Goal: Find specific page/section: Locate a particular part of the current website

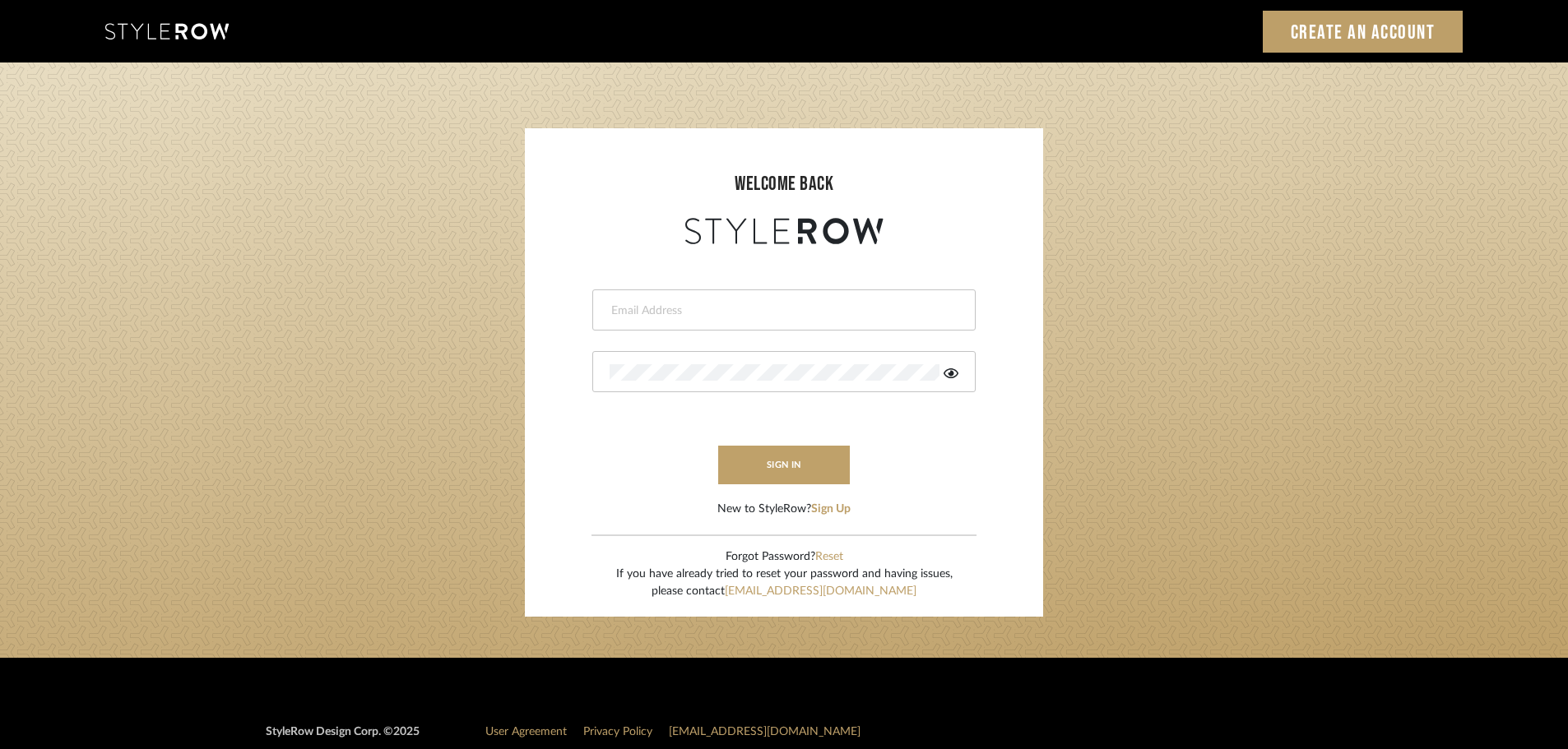
click at [732, 313] on input "email" at bounding box center [782, 311] width 345 height 16
click at [775, 303] on input "email" at bounding box center [770, 311] width 322 height 16
type input "[PERSON_NAME][EMAIL_ADDRESS][DOMAIN_NAME]"
click at [806, 450] on button "sign in" at bounding box center [784, 465] width 131 height 38
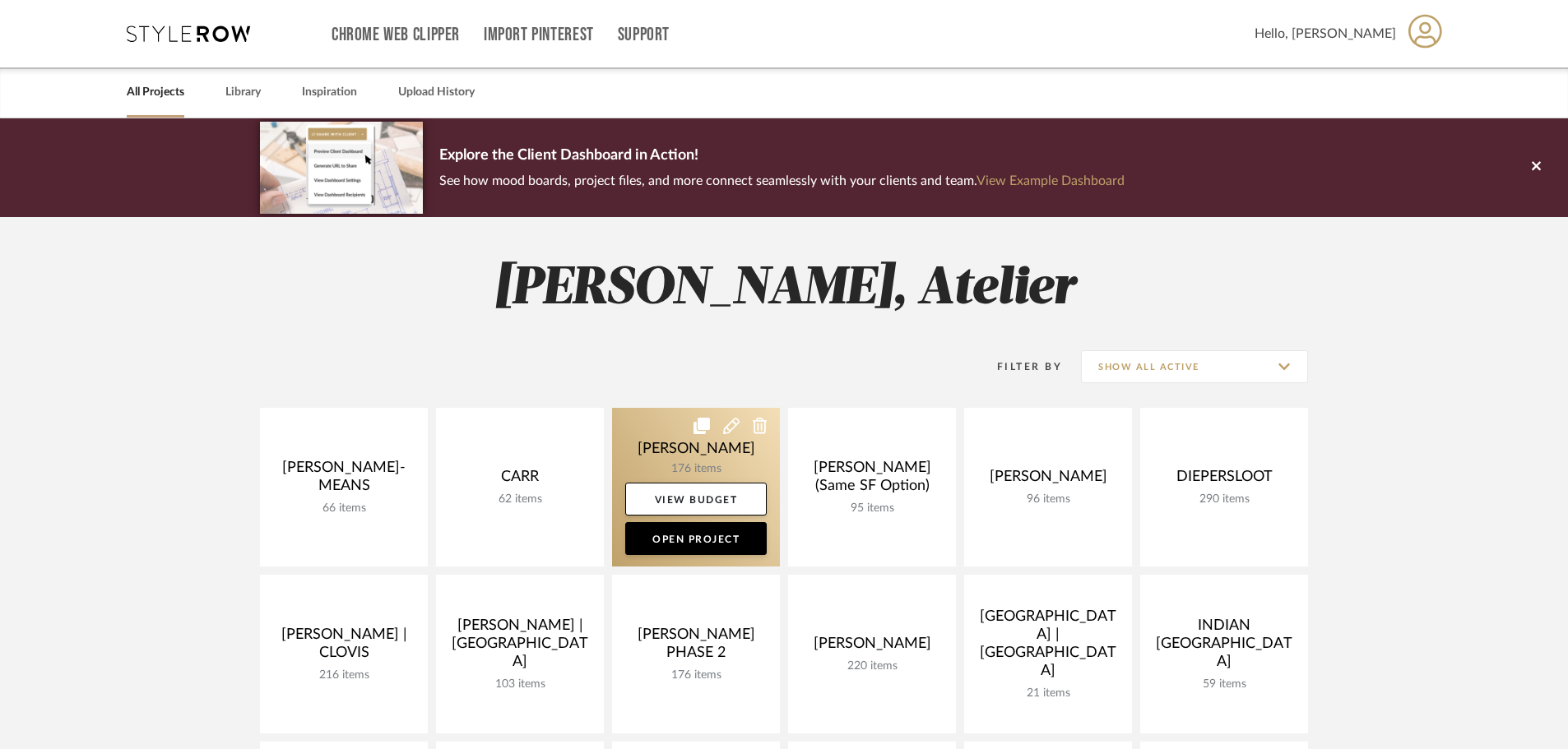
click at [719, 459] on link at bounding box center [696, 487] width 168 height 159
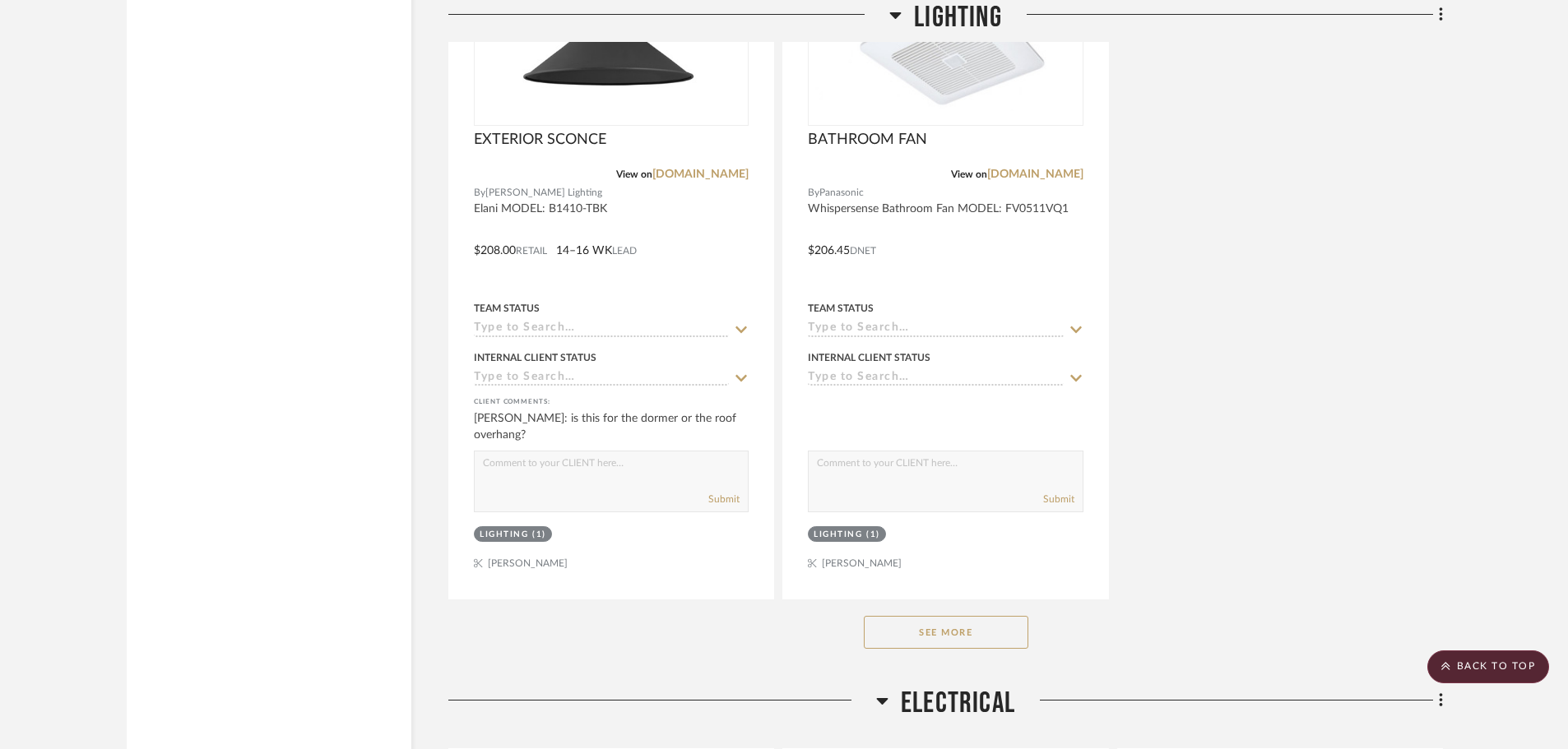
scroll to position [6742, 0]
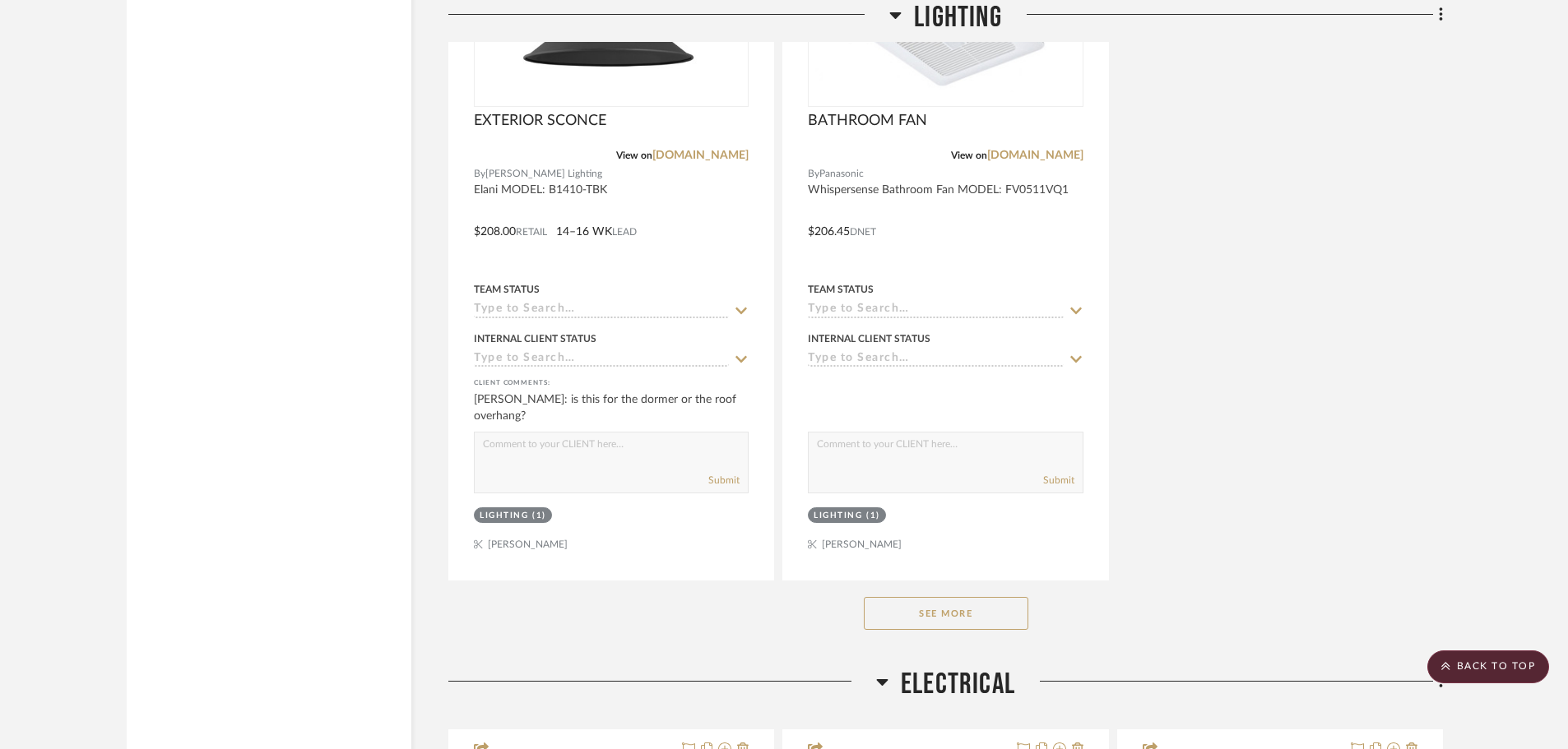
click at [909, 604] on button "See More" at bounding box center [945, 613] width 164 height 33
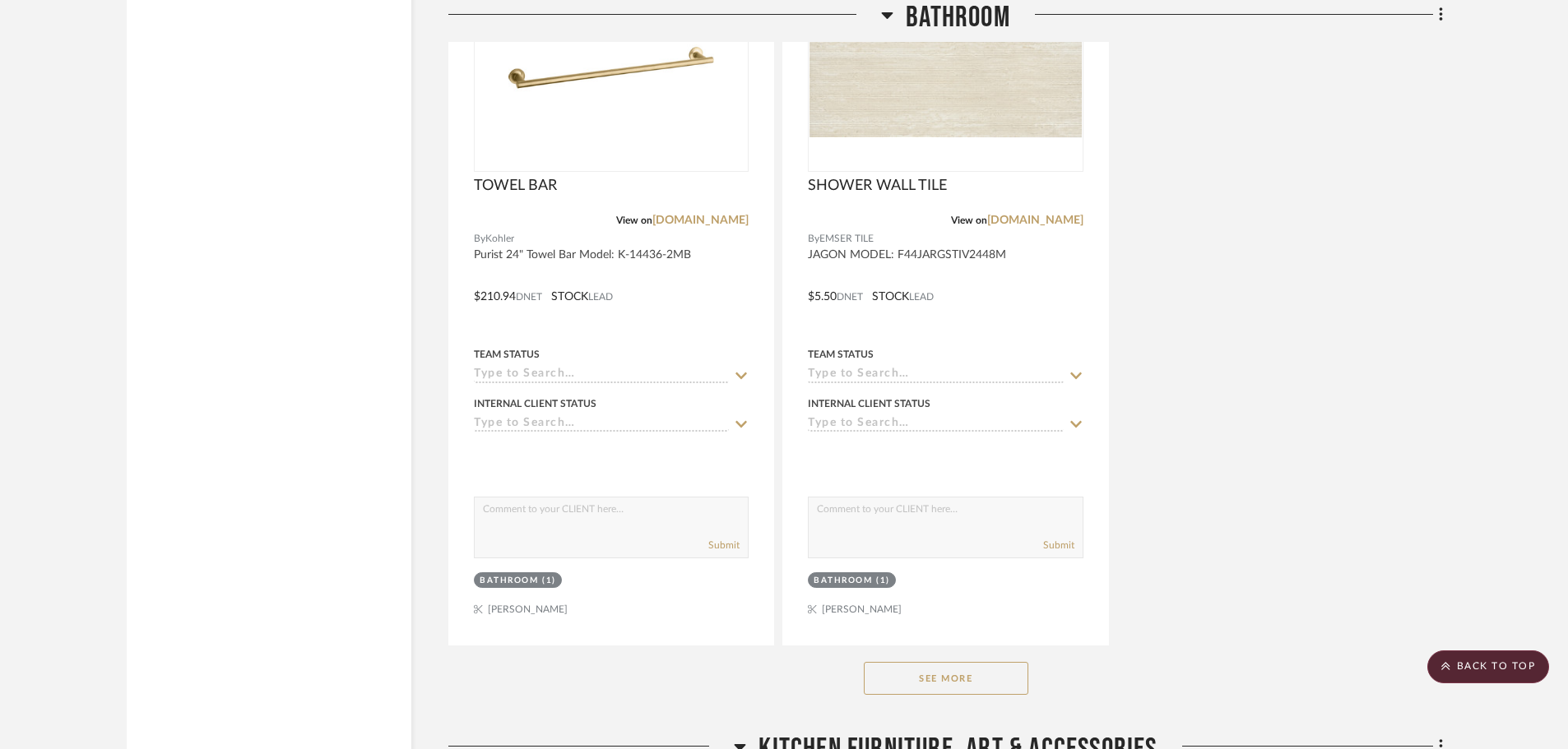
scroll to position [19321, 0]
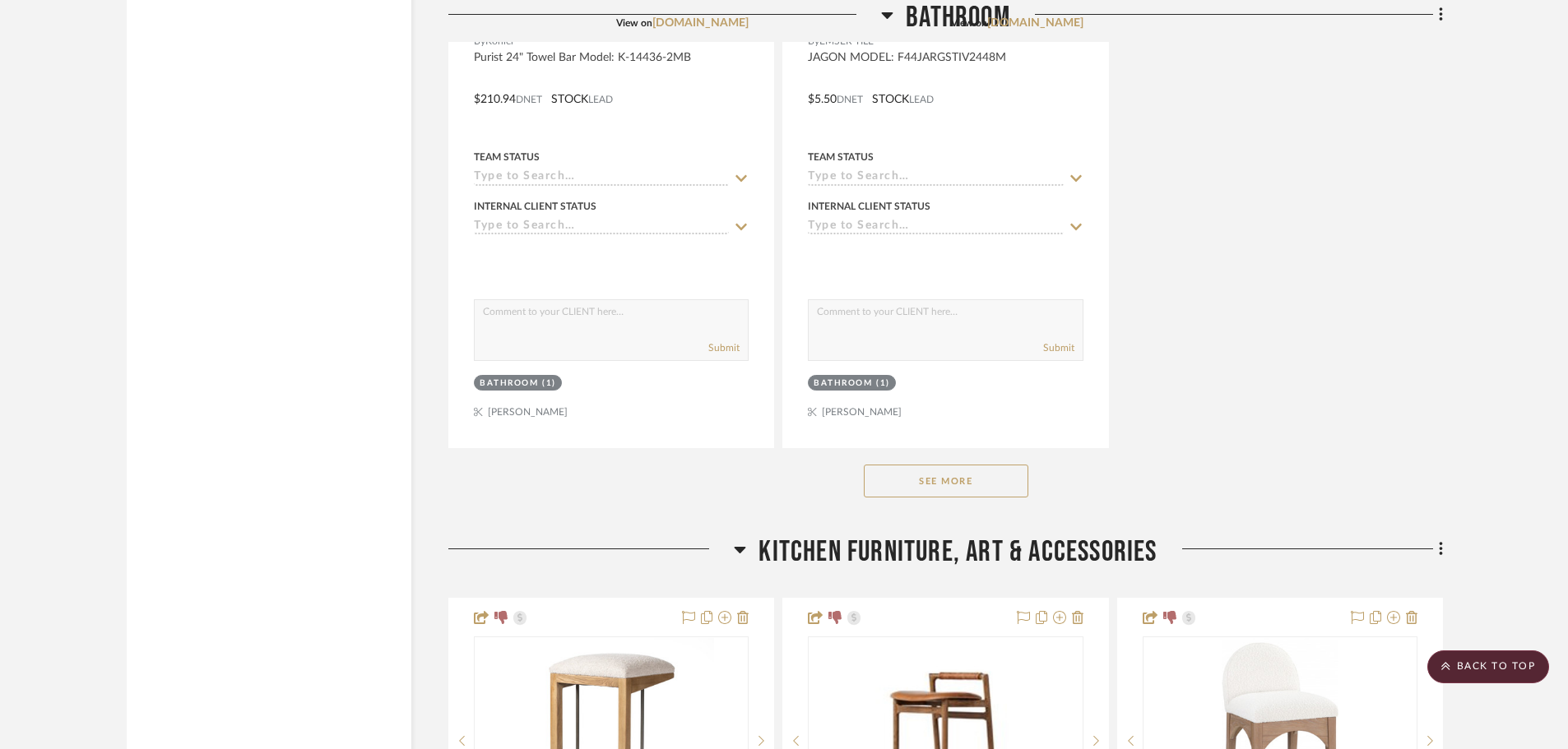
click at [973, 485] on button "See More" at bounding box center [945, 481] width 164 height 33
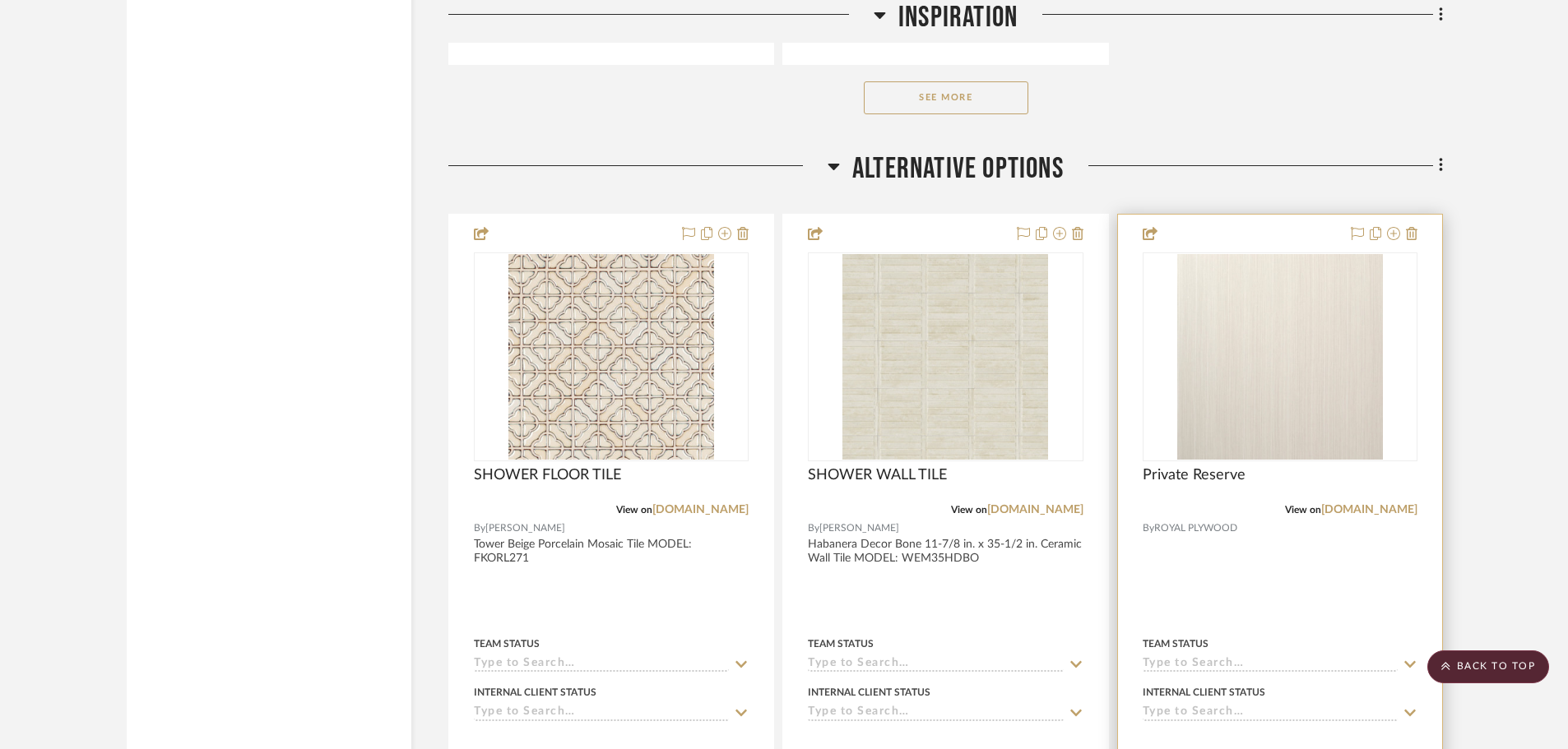
scroll to position [34285, 0]
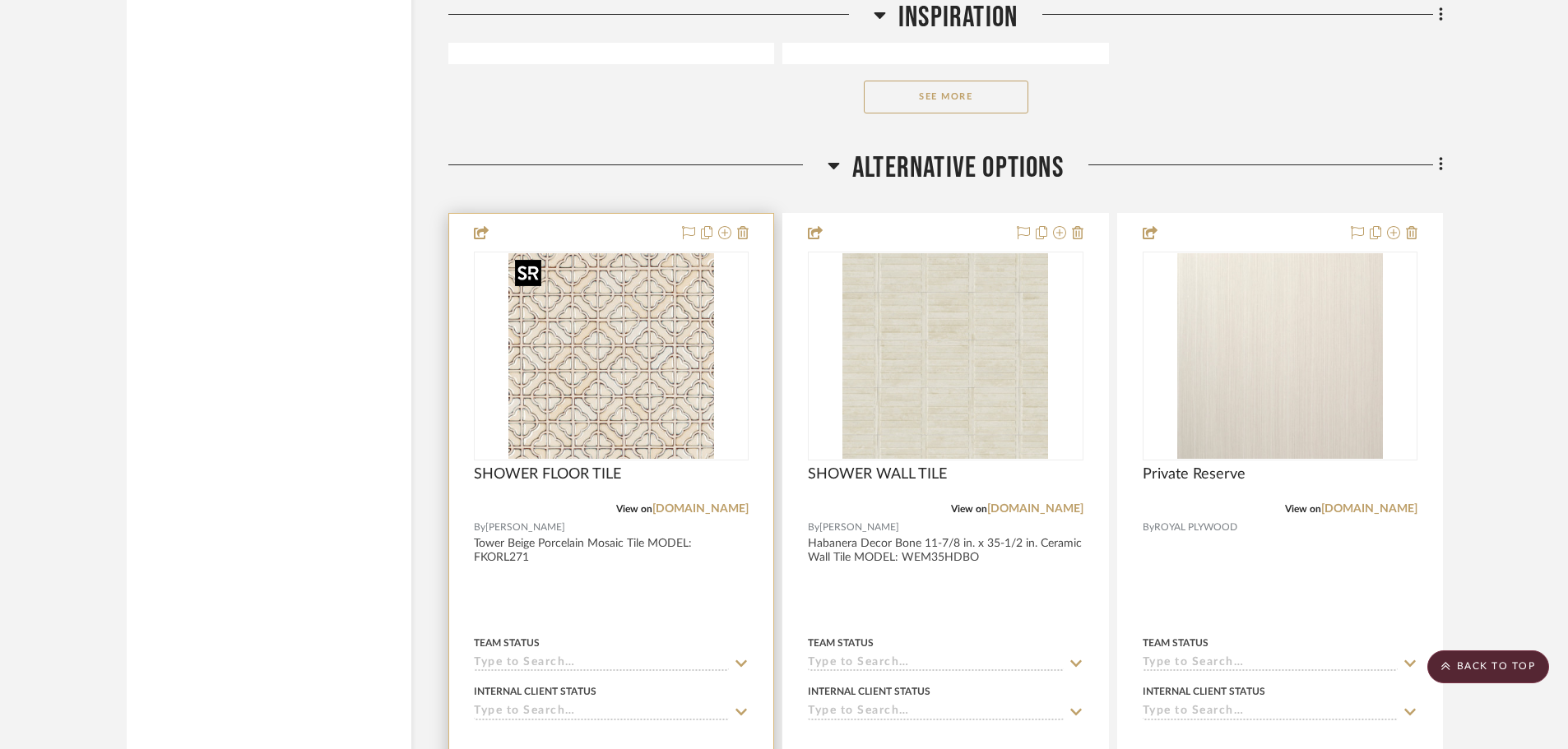
click at [635, 416] on img "0" at bounding box center [612, 356] width 206 height 206
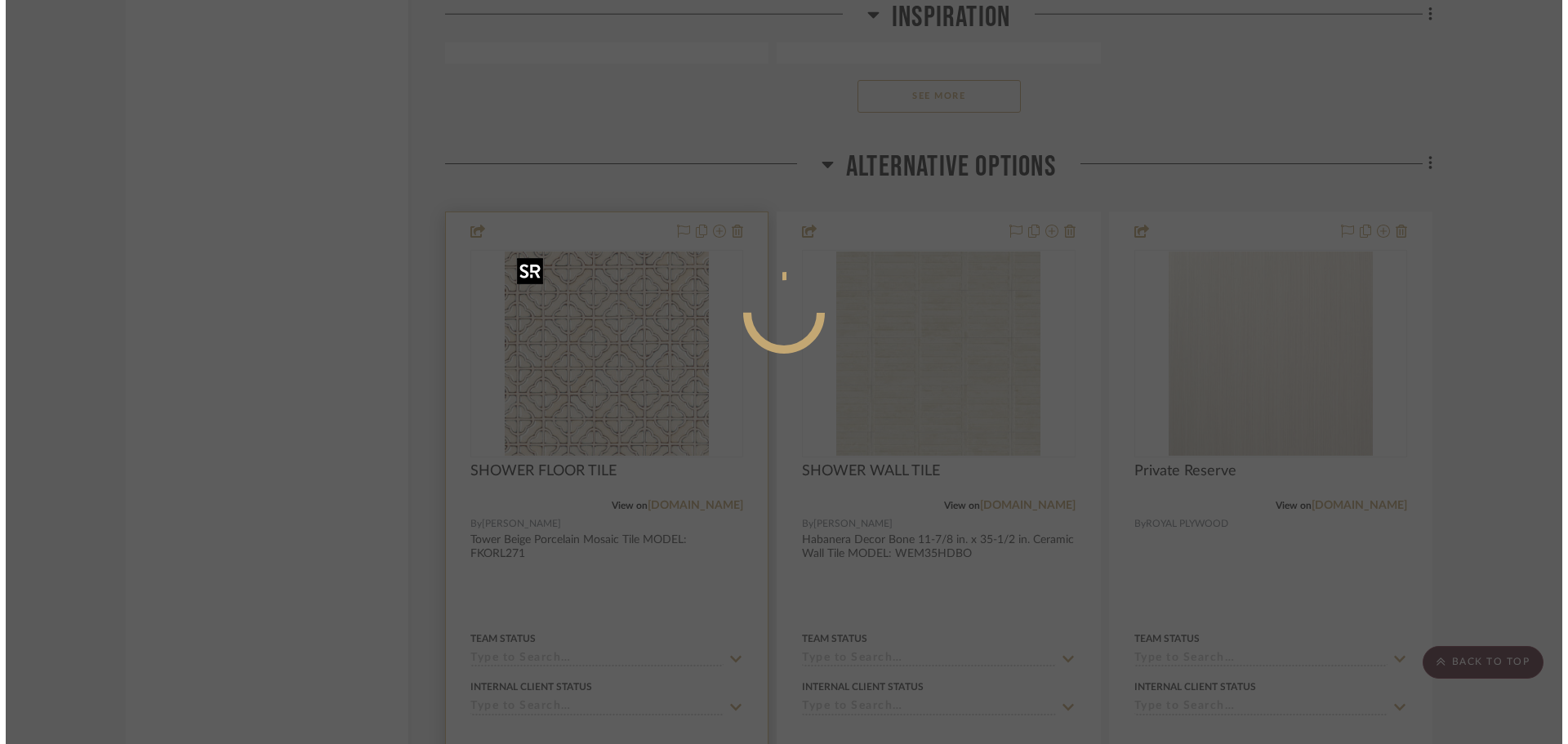
scroll to position [0, 0]
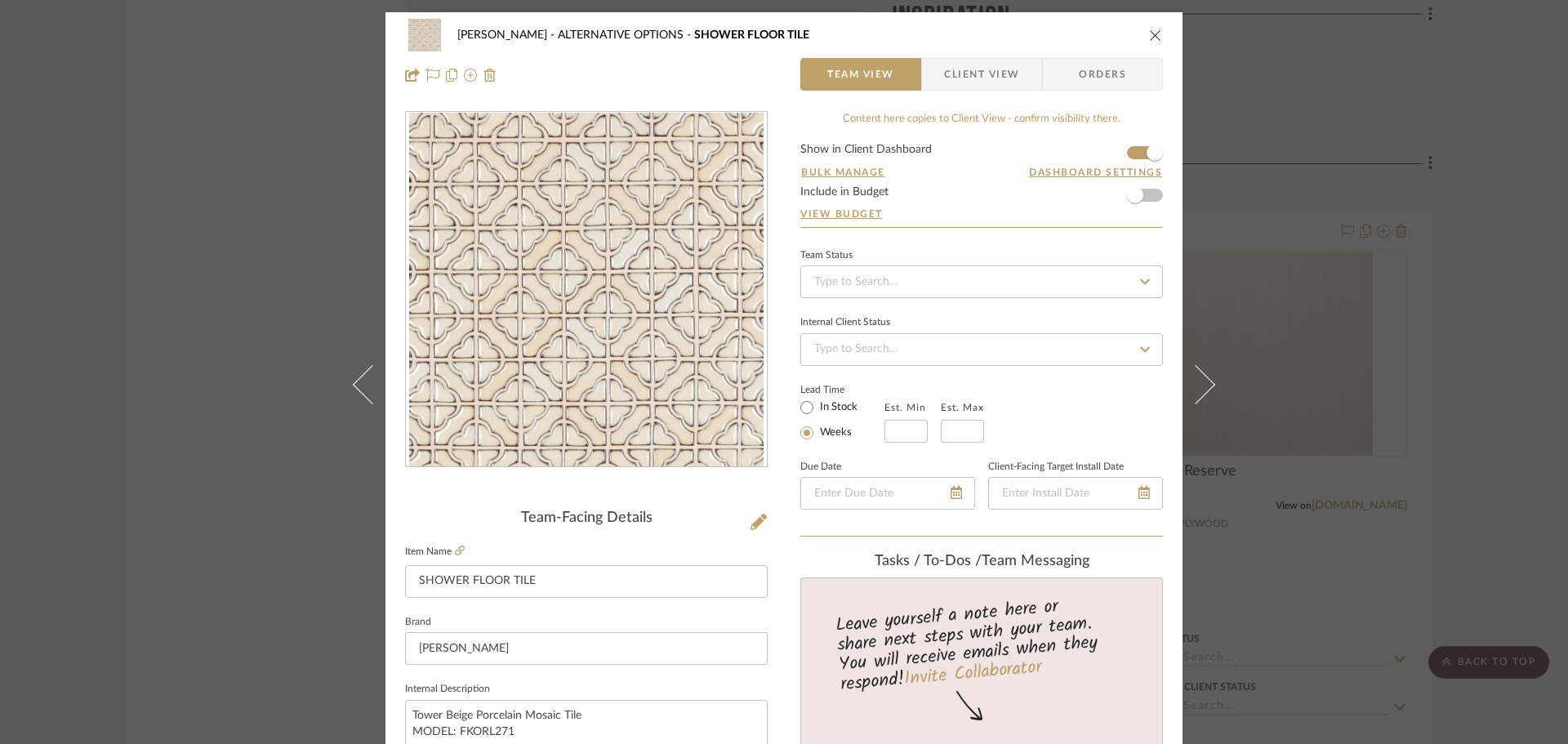
click at [617, 281] on img "0" at bounding box center [587, 291] width 355 height 355
click at [1150, 31] on icon "close" at bounding box center [1156, 35] width 13 height 13
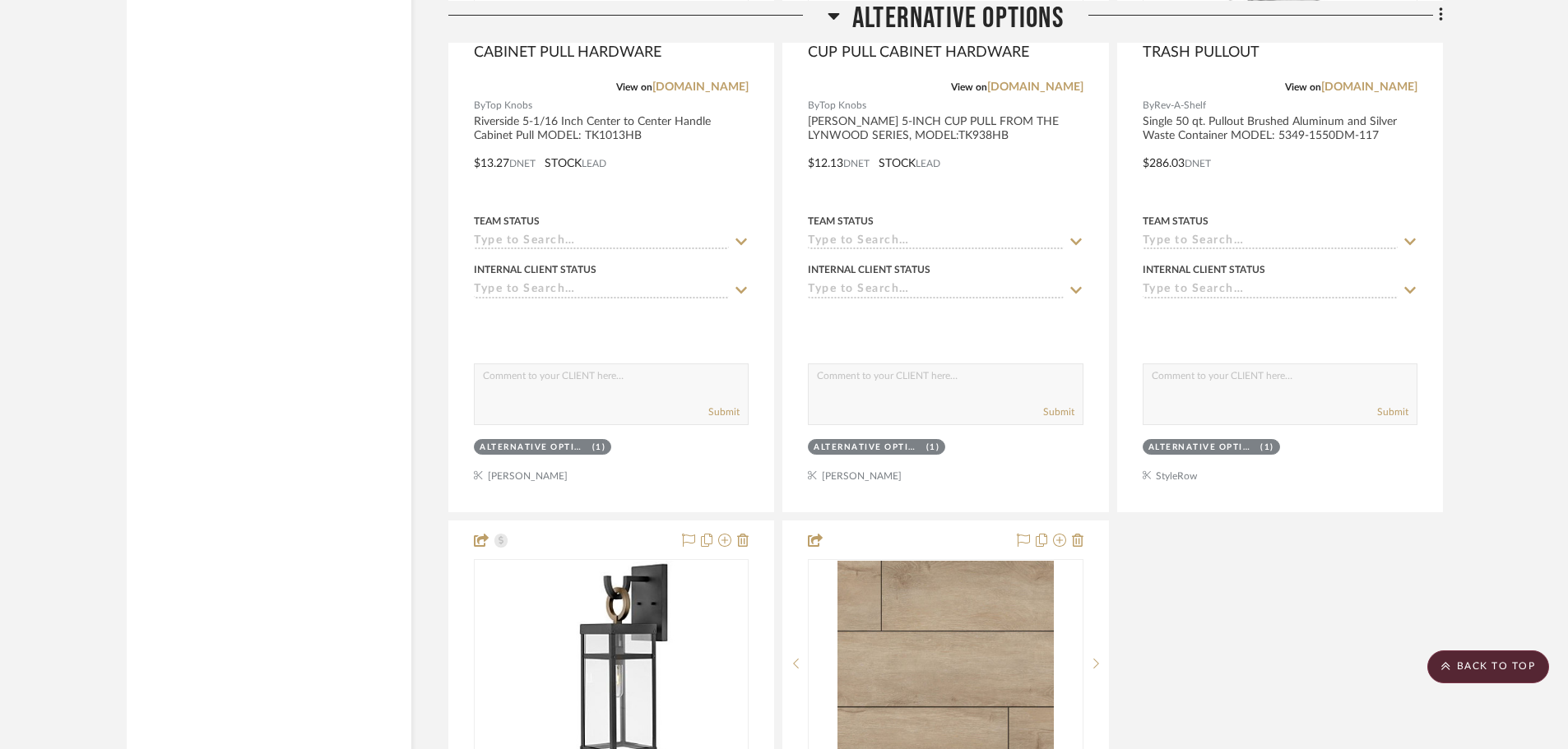
scroll to position [35764, 0]
